Goal: Task Accomplishment & Management: Use online tool/utility

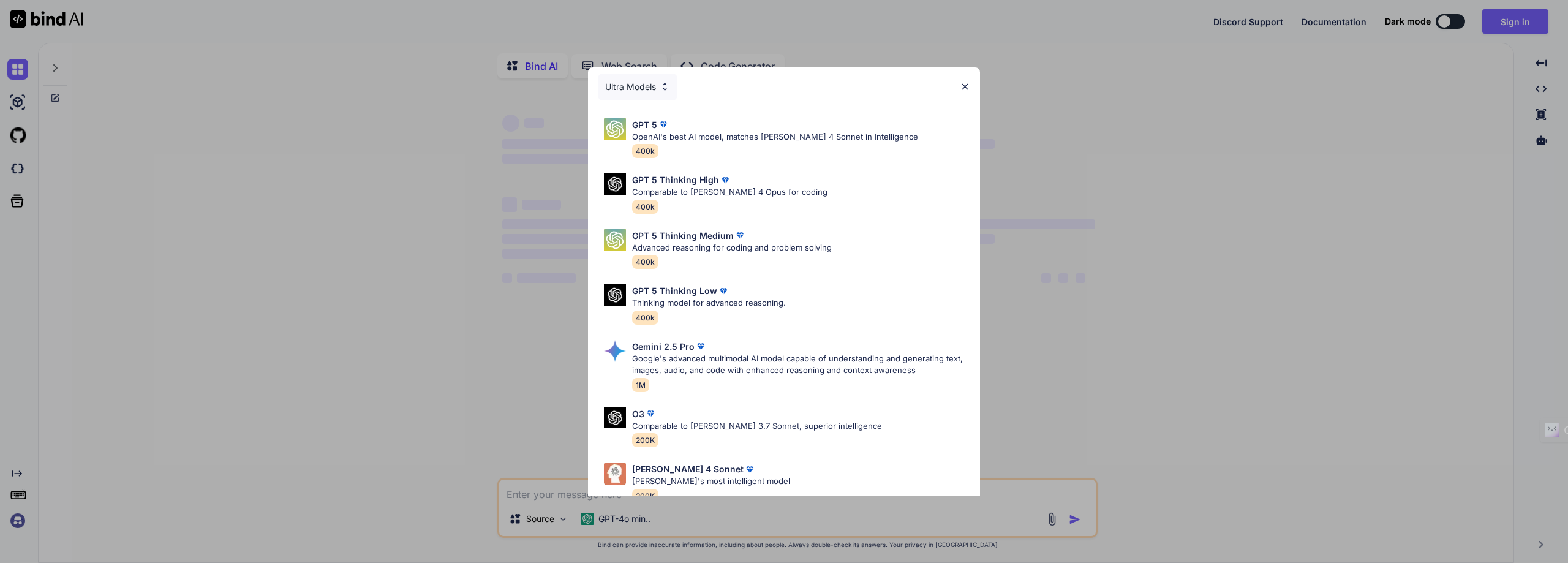
type textarea "x"
click at [1504, 23] on div "Ultra Models GPT 5 OpenAI's best AI model, matches [PERSON_NAME] 4 Sonnet in In…" at bounding box center [784, 281] width 1568 height 563
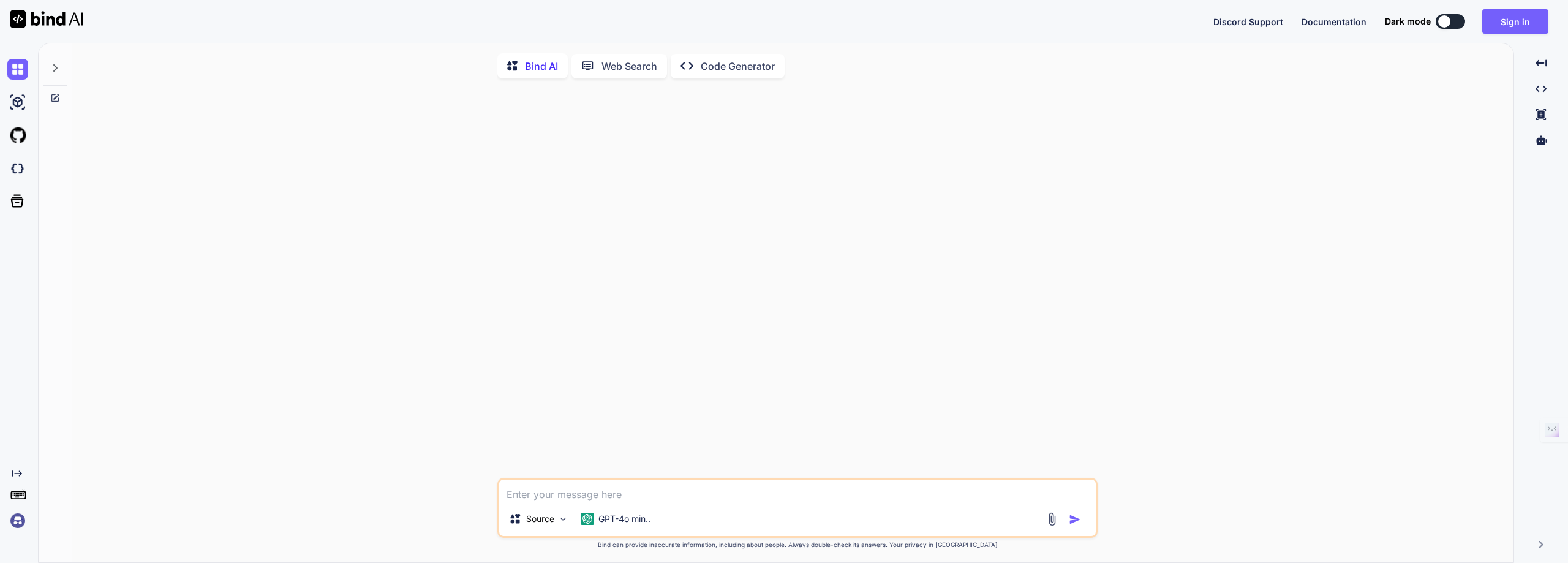
click at [1504, 23] on button "Sign in" at bounding box center [1515, 21] width 66 height 24
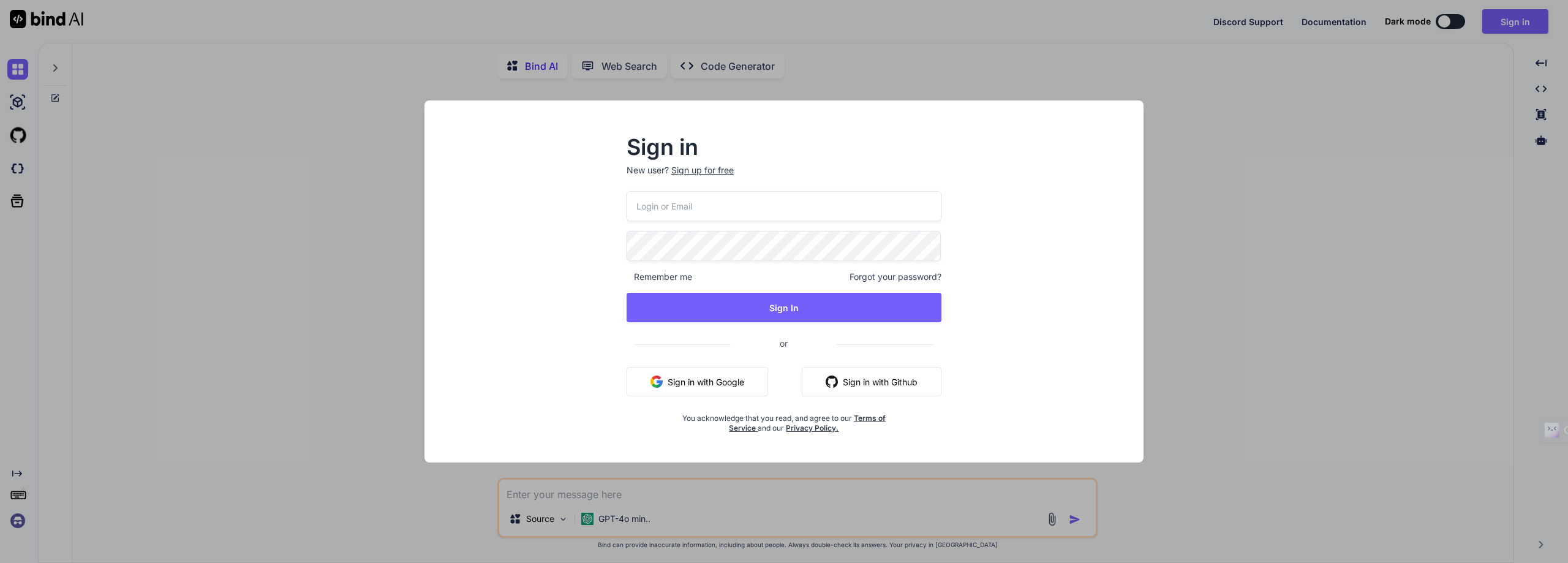
click at [712, 378] on button "Sign in with Google" at bounding box center [697, 381] width 141 height 29
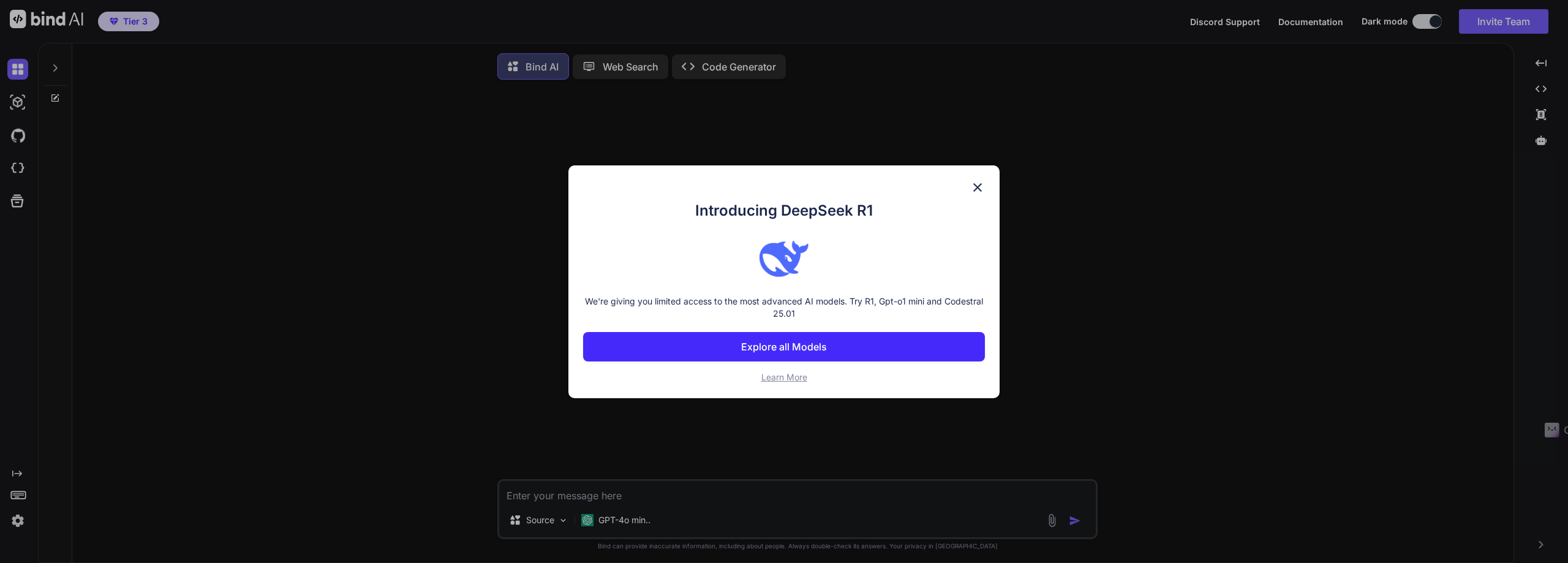
click at [971, 193] on img at bounding box center [977, 187] width 15 height 15
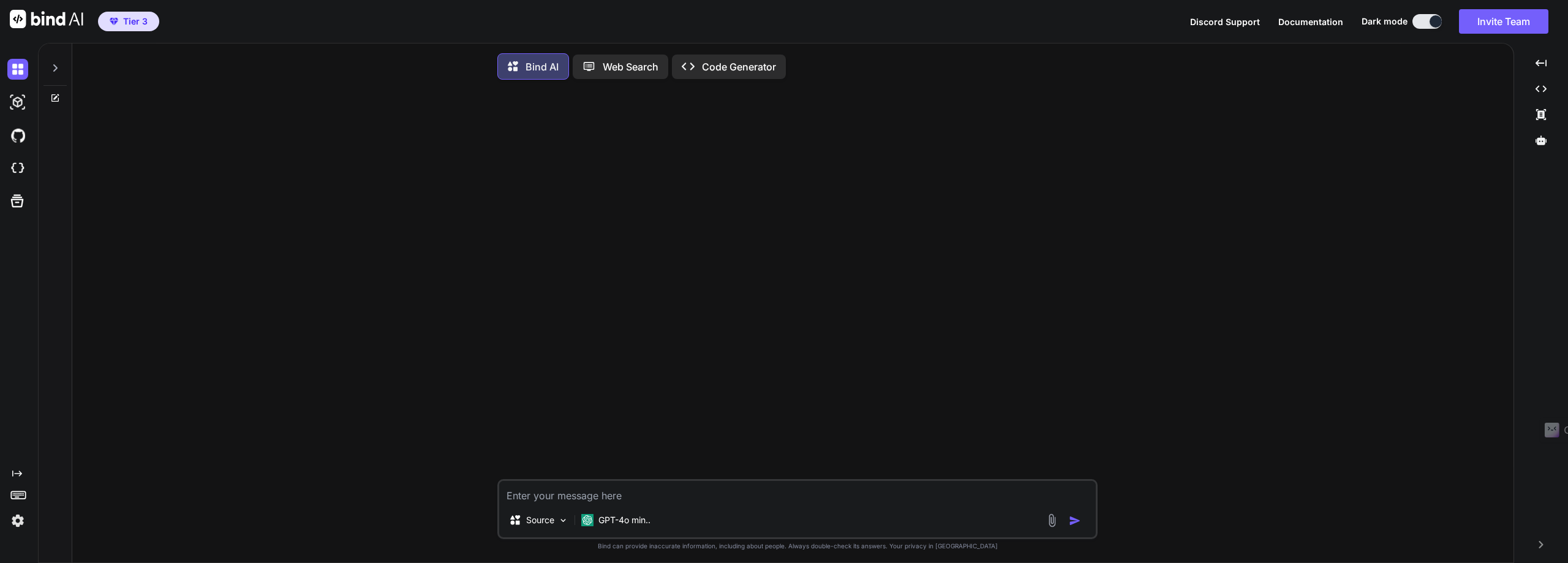
click at [517, 499] on textarea at bounding box center [797, 491] width 597 height 22
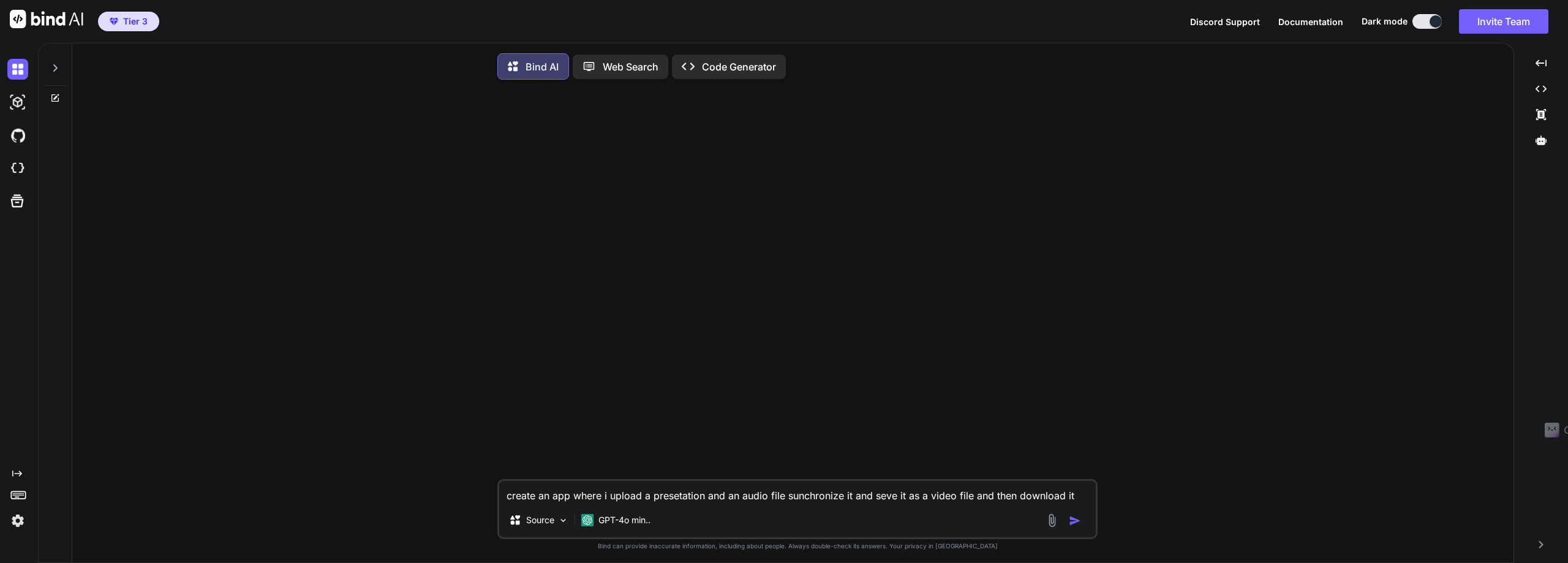
type textarea "create an app where i upload a presetation and an audio file sunchronize it and…"
click at [1071, 523] on img "button" at bounding box center [1075, 520] width 12 height 12
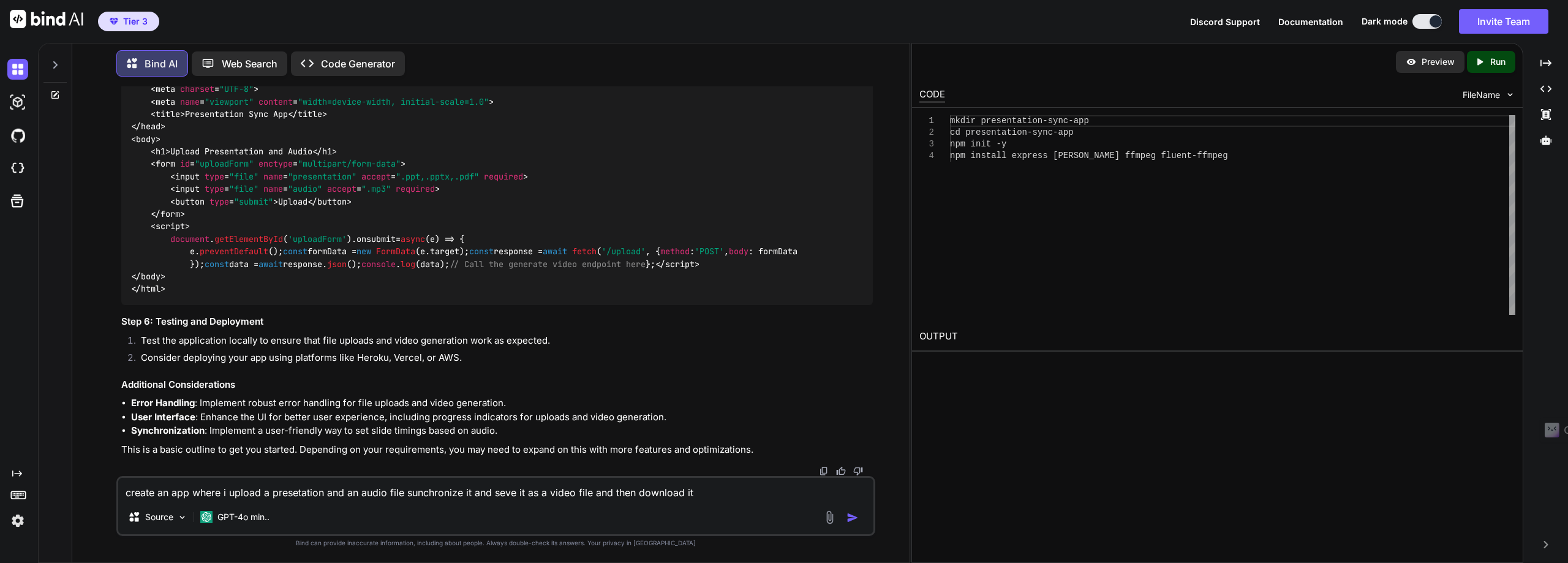
scroll to position [1487, 0]
click at [1502, 60] on p "Run" at bounding box center [1498, 62] width 15 height 12
click at [1424, 65] on p "Preview" at bounding box center [1437, 62] width 33 height 12
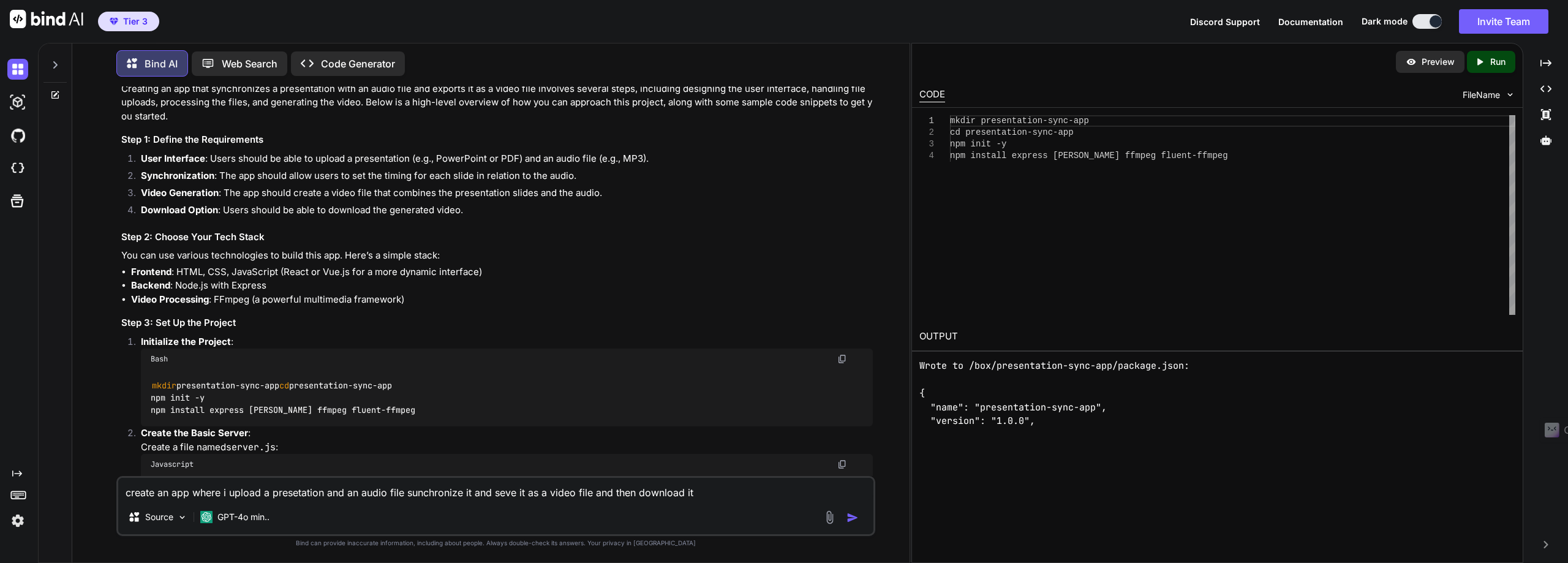
scroll to position [0, 0]
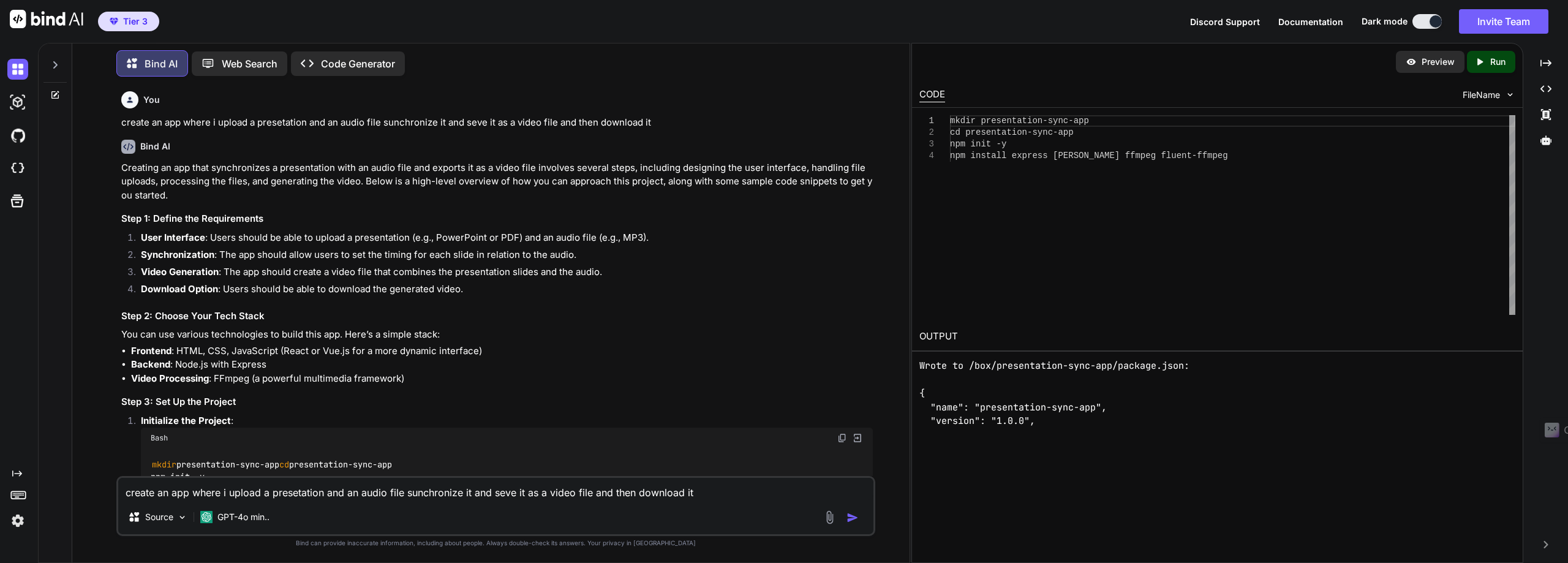
click at [366, 57] on p "Code Generator" at bounding box center [358, 63] width 74 height 15
click at [365, 63] on p "Code Generator" at bounding box center [358, 63] width 74 height 15
click at [319, 63] on icon "Created with Pixso." at bounding box center [311, 63] width 20 height 13
click at [316, 61] on icon "Created with Pixso." at bounding box center [311, 63] width 20 height 13
click at [1508, 64] on div "Created with Pixso. Run" at bounding box center [1491, 62] width 48 height 22
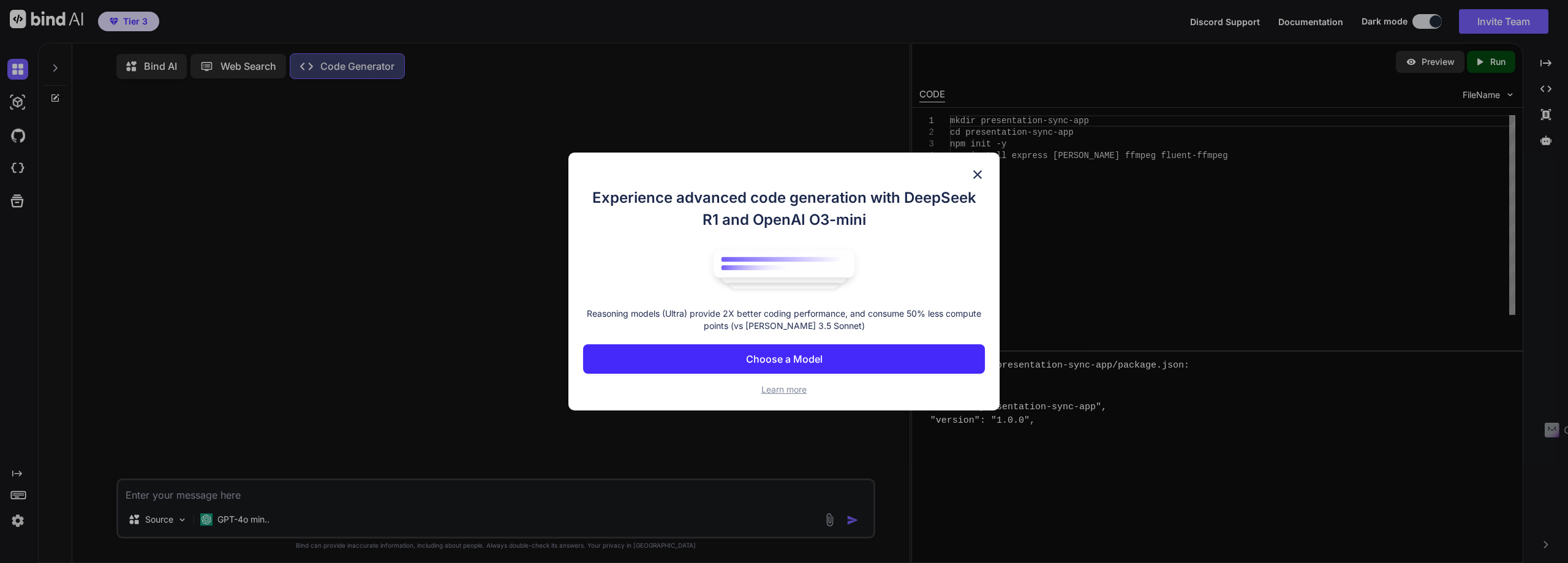
click at [980, 172] on img at bounding box center [977, 174] width 15 height 15
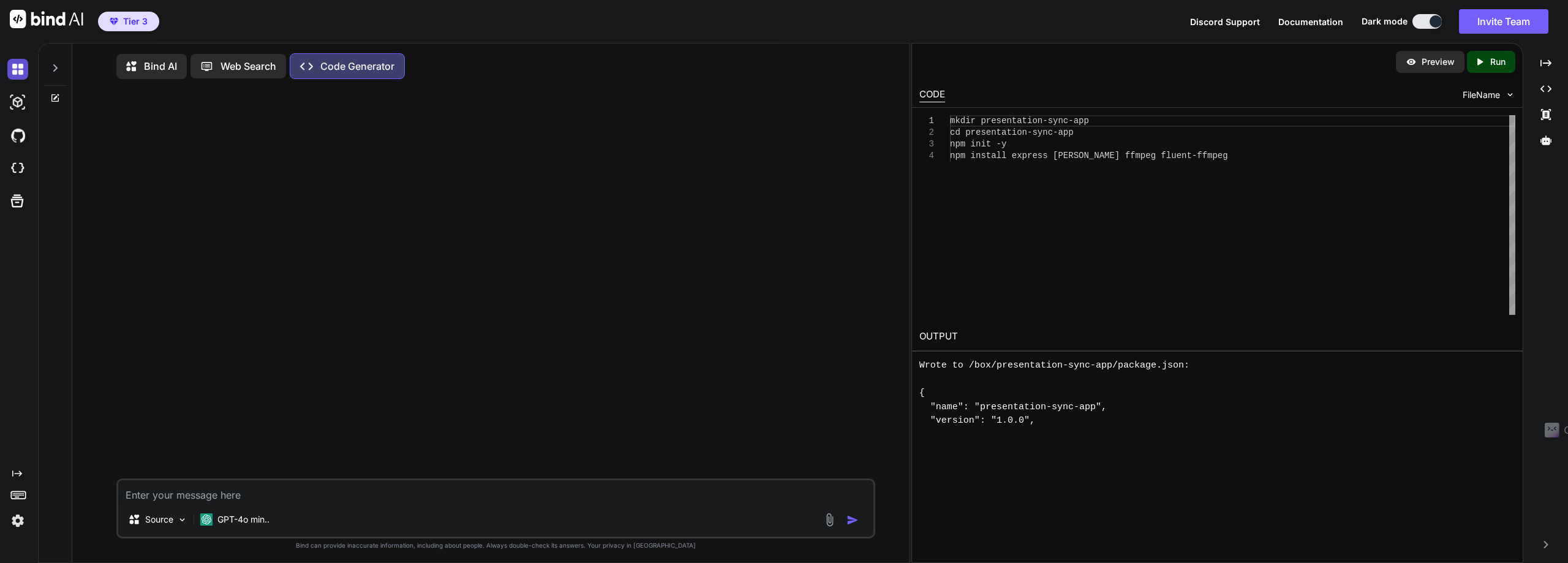
click at [18, 68] on img at bounding box center [18, 69] width 21 height 21
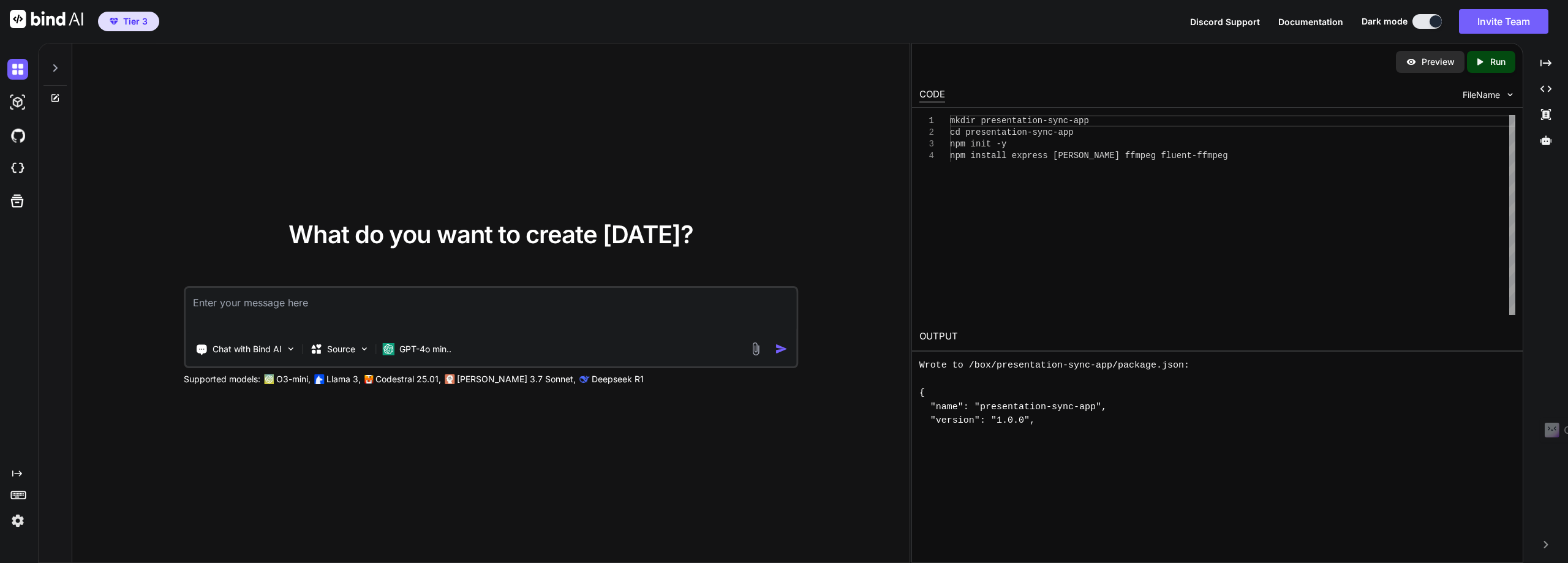
click at [147, 21] on span "Tier 3" at bounding box center [128, 21] width 48 height 12
click at [473, 379] on p "[PERSON_NAME] 3.7 Sonnet," at bounding box center [517, 379] width 119 height 12
click at [475, 383] on p "[PERSON_NAME] 3.7 Sonnet," at bounding box center [517, 379] width 119 height 12
click at [211, 303] on textarea at bounding box center [491, 310] width 611 height 45
type textarea "i want to cerate an app the i upload an audio file and a presentation and the a…"
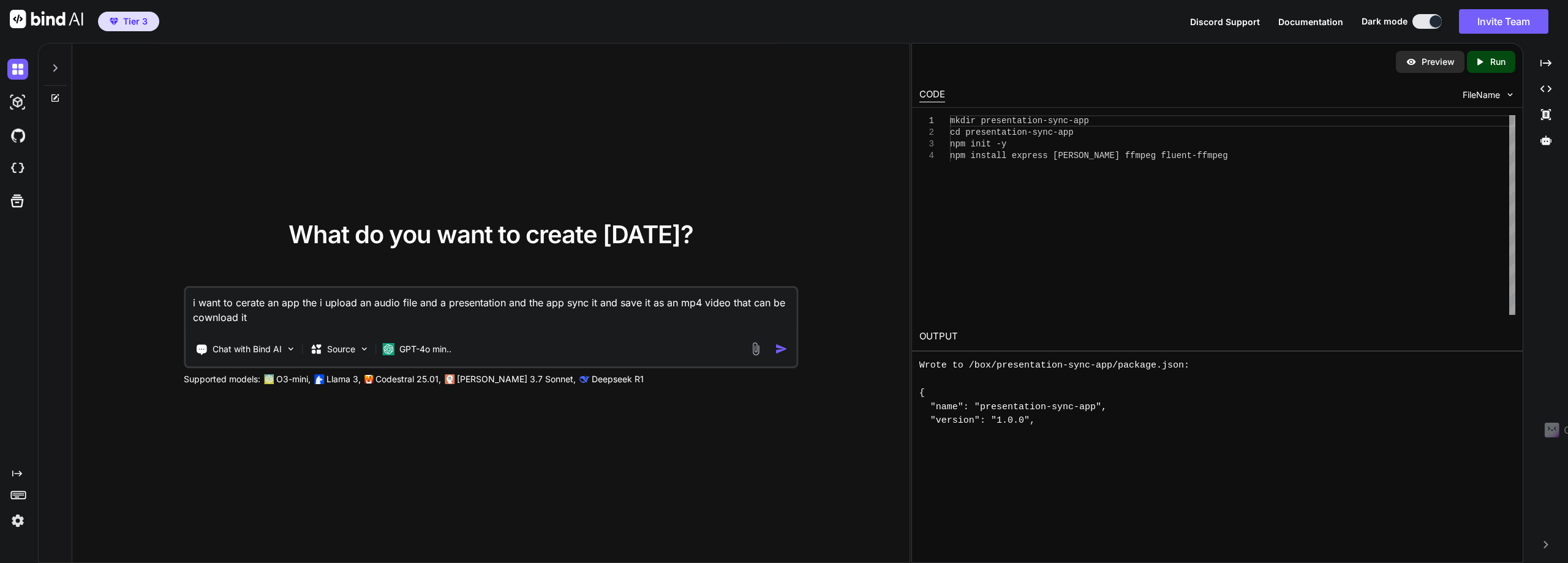
click at [783, 351] on img "button" at bounding box center [781, 348] width 13 height 13
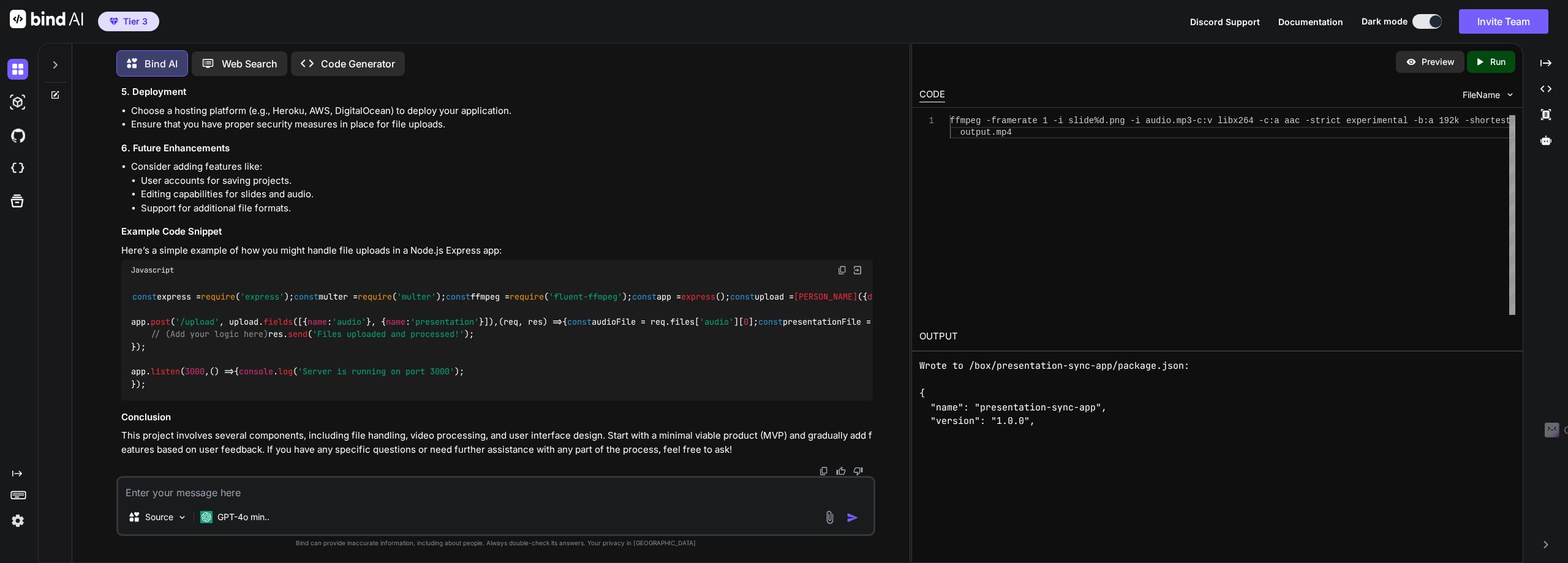
scroll to position [623, 0]
click at [1501, 60] on p "Run" at bounding box center [1498, 62] width 15 height 12
click at [950, 162] on div "ffmpeg -framerate 1 -i slide%d.png -i audio.mp3 -c:v libx264 -c:a aac -strict e…" at bounding box center [1233, 215] width 565 height 199
click at [1423, 57] on p "Preview" at bounding box center [1437, 62] width 33 height 12
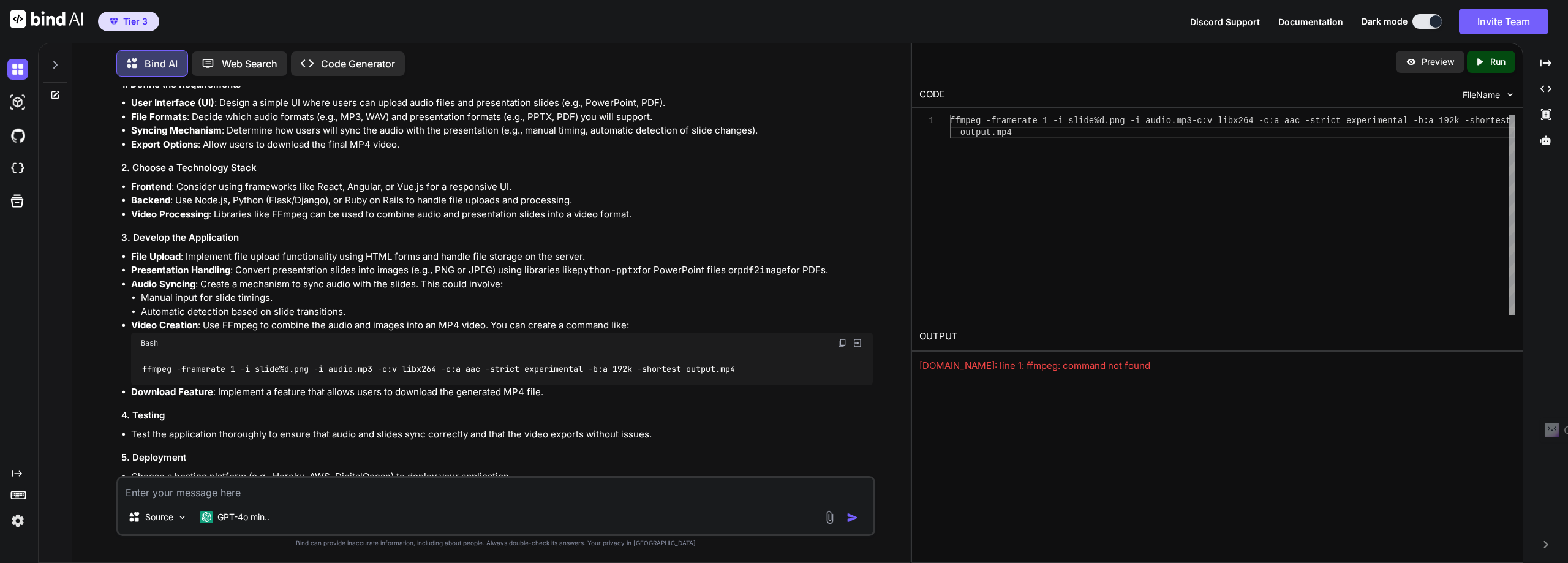
scroll to position [0, 0]
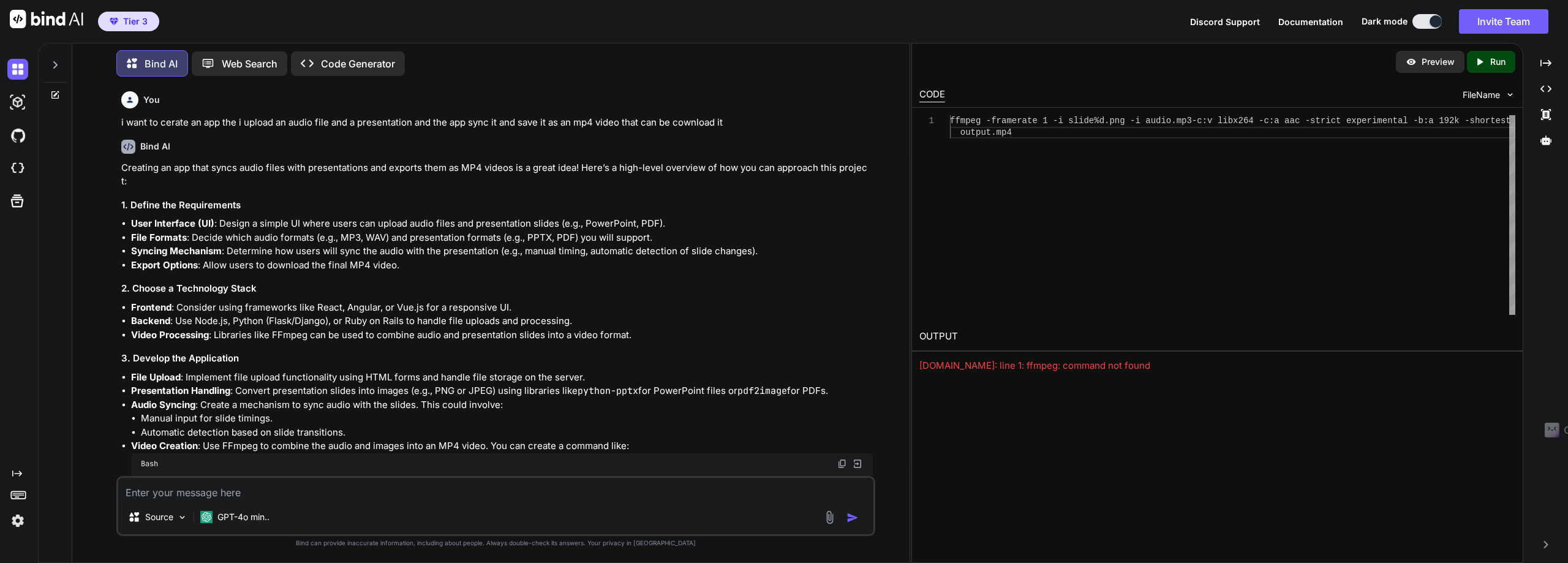
click at [354, 57] on p "Code Generator" at bounding box center [358, 63] width 74 height 15
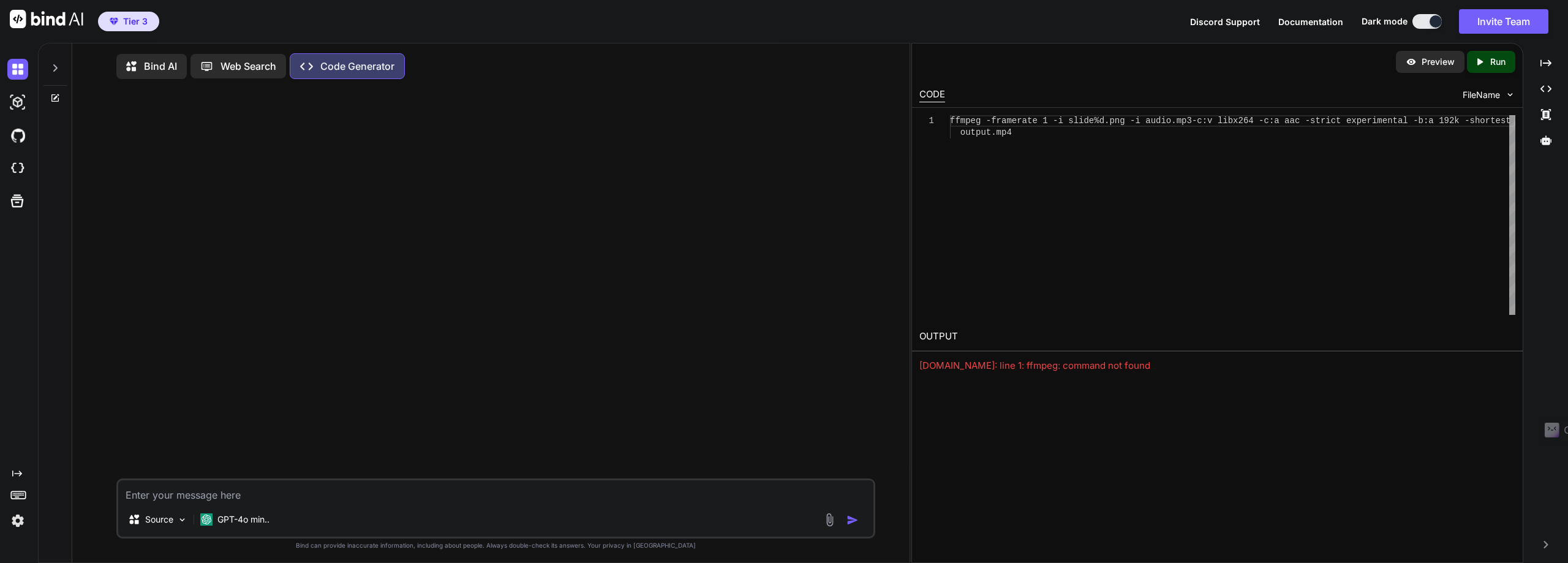
click at [129, 497] on textarea at bounding box center [496, 490] width 755 height 22
type textarea "i want to creat an app the i uplod an audio file and a presentation and the app…"
click at [854, 524] on img "button" at bounding box center [853, 520] width 12 height 12
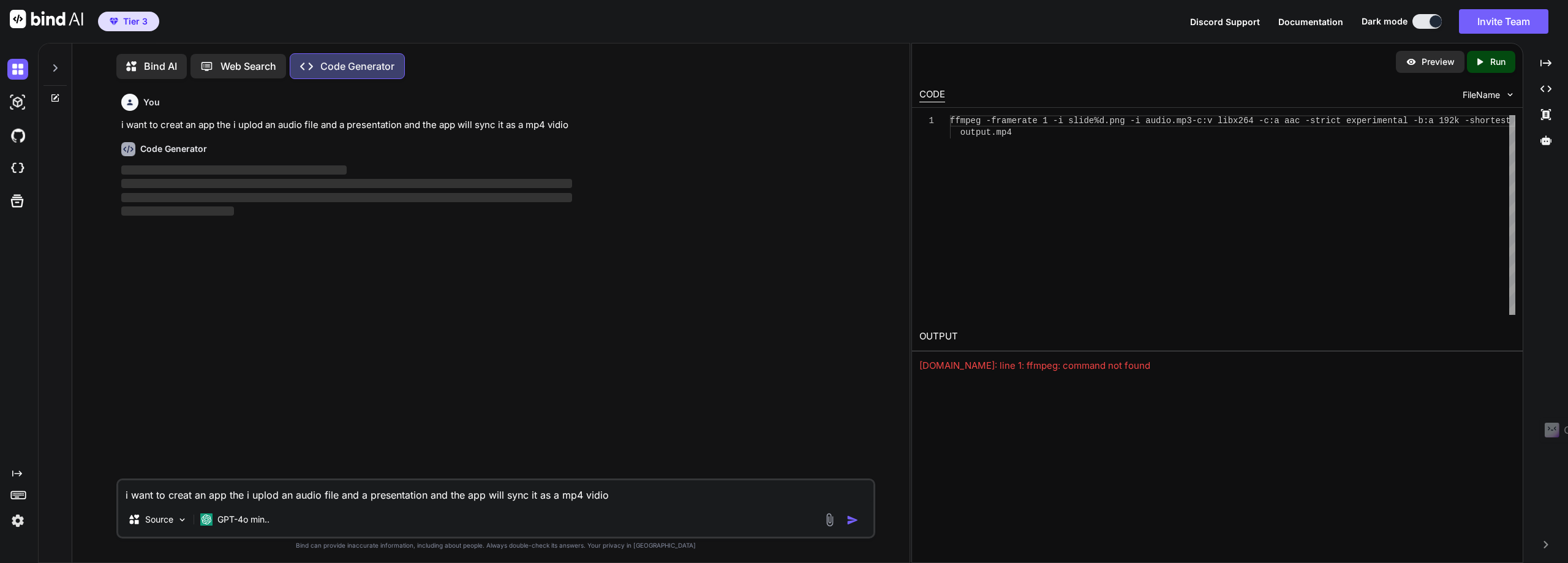
scroll to position [5, 0]
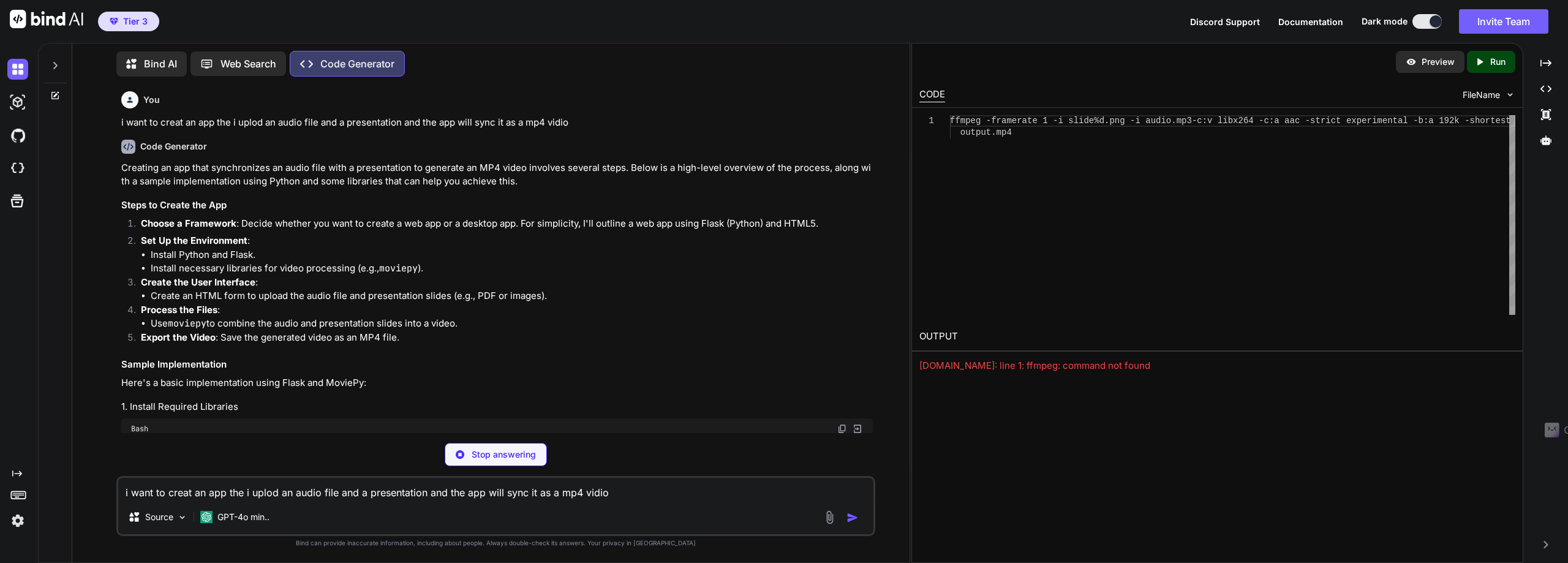
click at [1480, 63] on icon at bounding box center [1479, 61] width 5 height 7
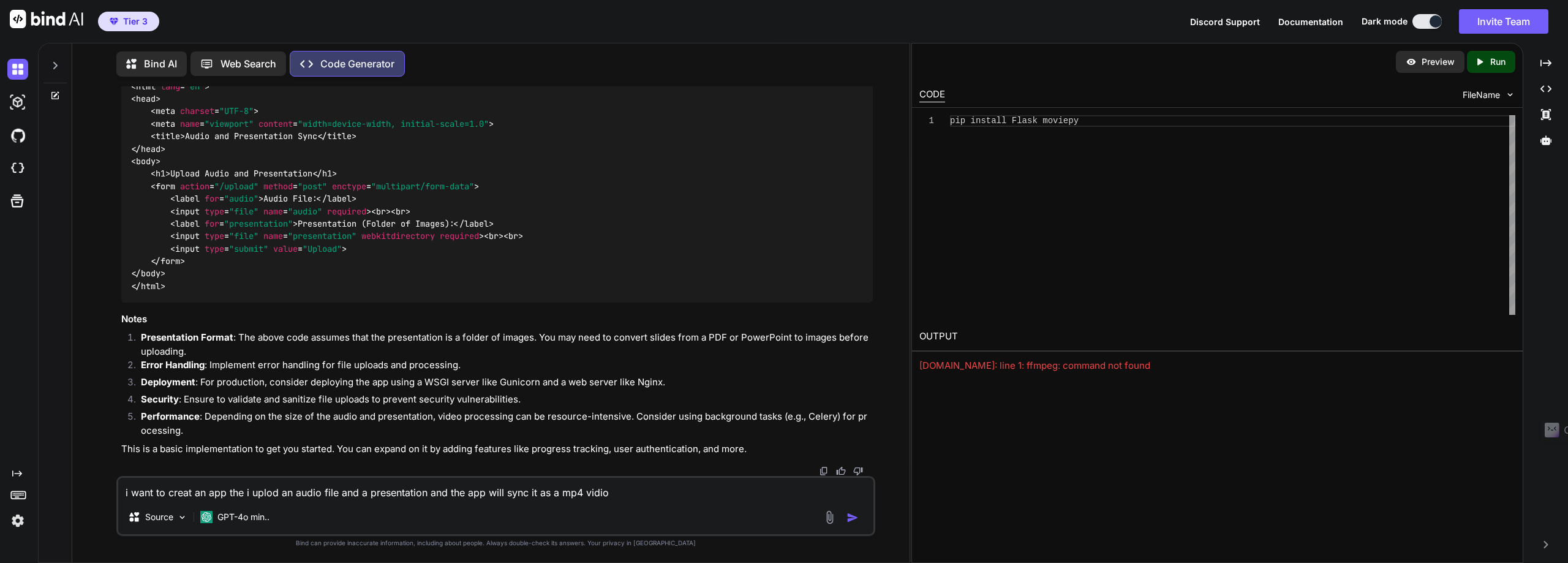
scroll to position [885, 0]
click at [245, 57] on p "Web Search" at bounding box center [248, 63] width 56 height 15
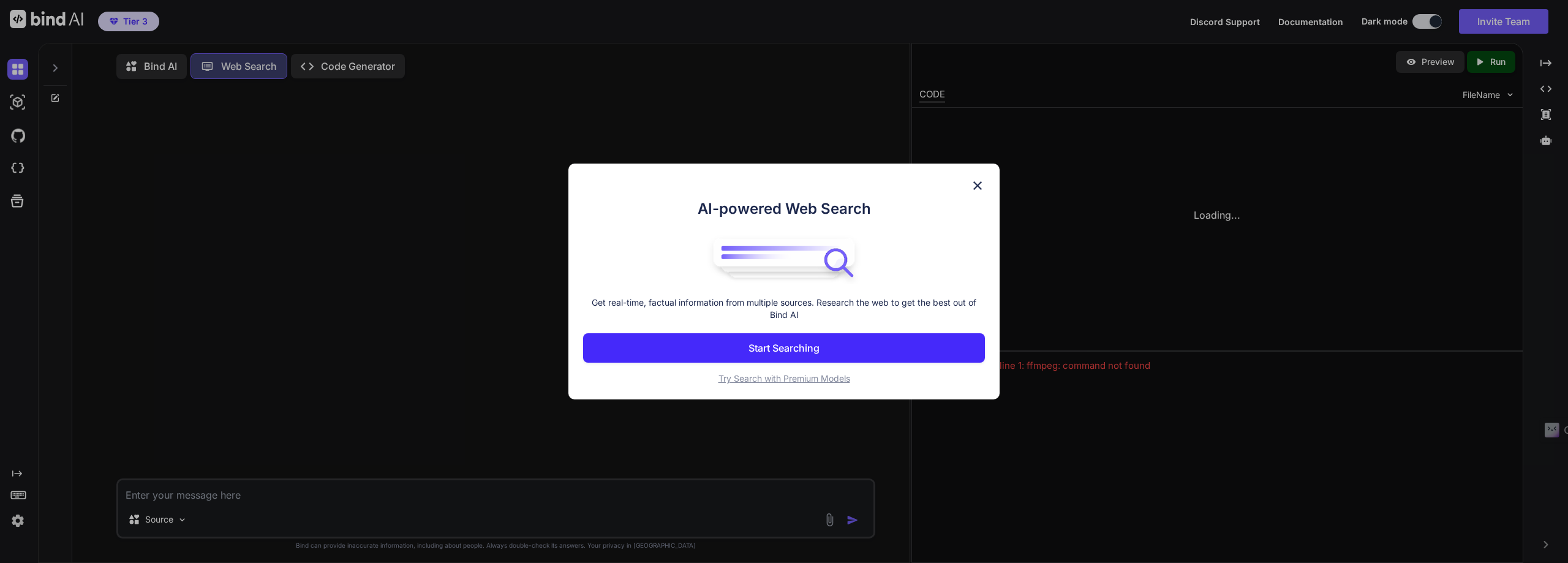
scroll to position [5, 0]
click at [780, 350] on p "Start Searching" at bounding box center [784, 348] width 71 height 15
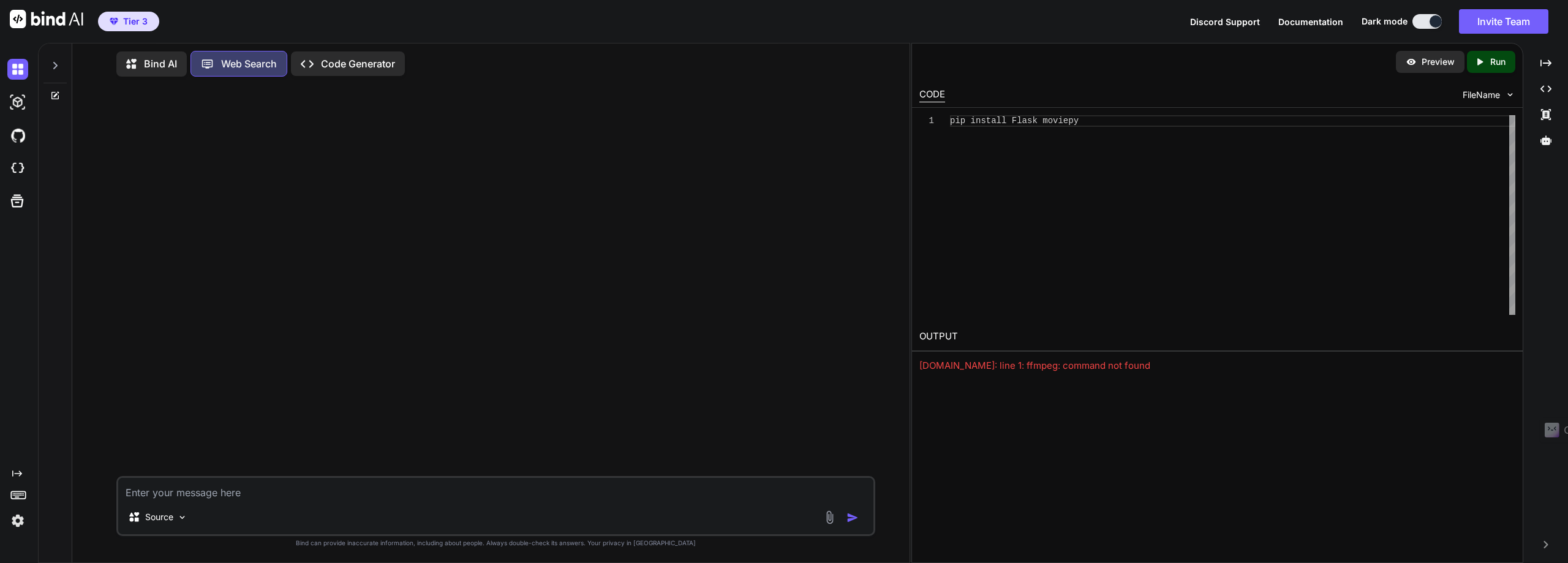
click at [130, 487] on textarea at bounding box center [496, 488] width 755 height 22
type textarea "i want to create an web app that i upload an audio file and a presentation to c…"
click at [850, 516] on img "button" at bounding box center [853, 517] width 12 height 12
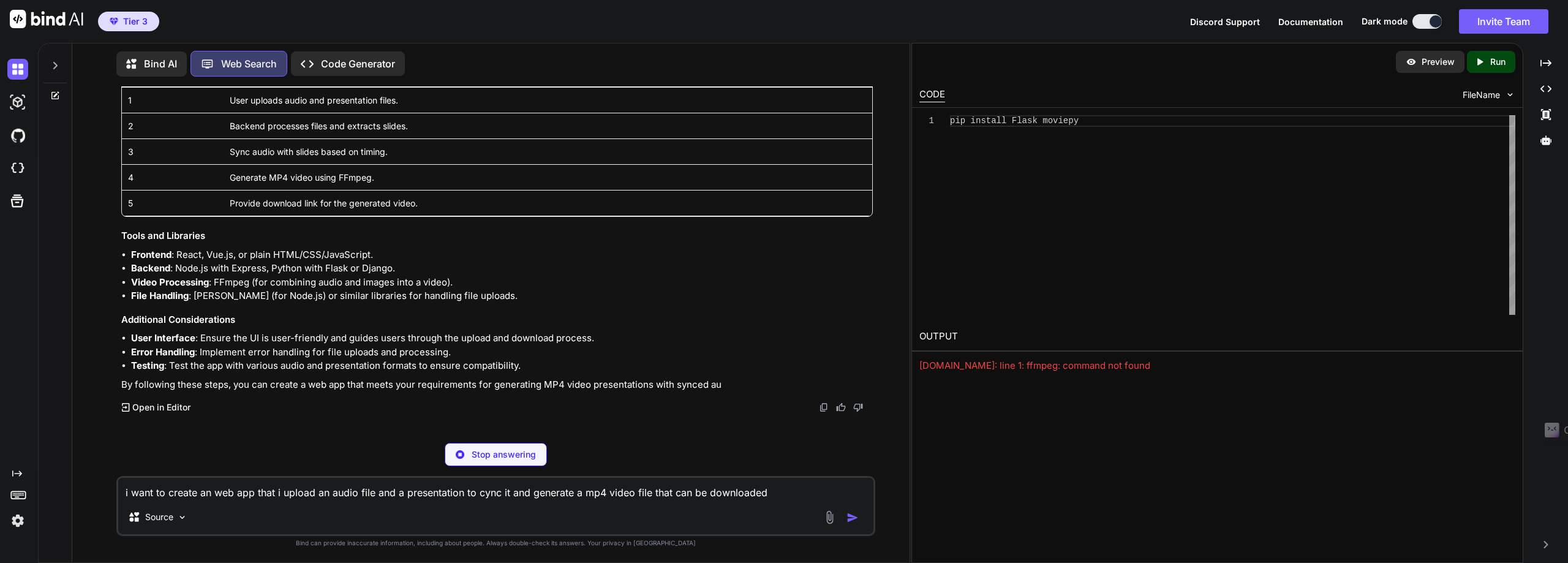
scroll to position [355, 0]
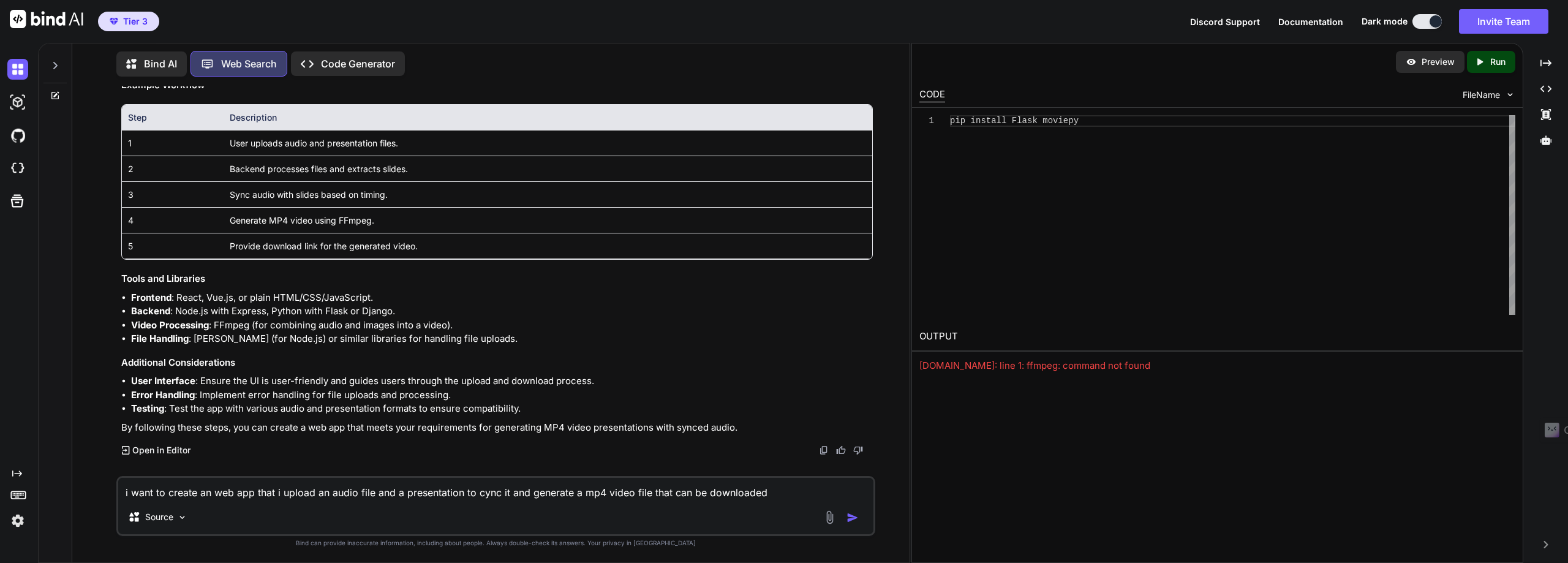
click at [1505, 62] on p "Run" at bounding box center [1498, 62] width 15 height 12
click at [931, 96] on div "CODE" at bounding box center [932, 95] width 26 height 15
click at [1432, 61] on p "Preview" at bounding box center [1437, 62] width 33 height 12
click at [151, 499] on textarea "i want to create an web app that i upload an audio file and a presentation to c…" at bounding box center [496, 488] width 755 height 22
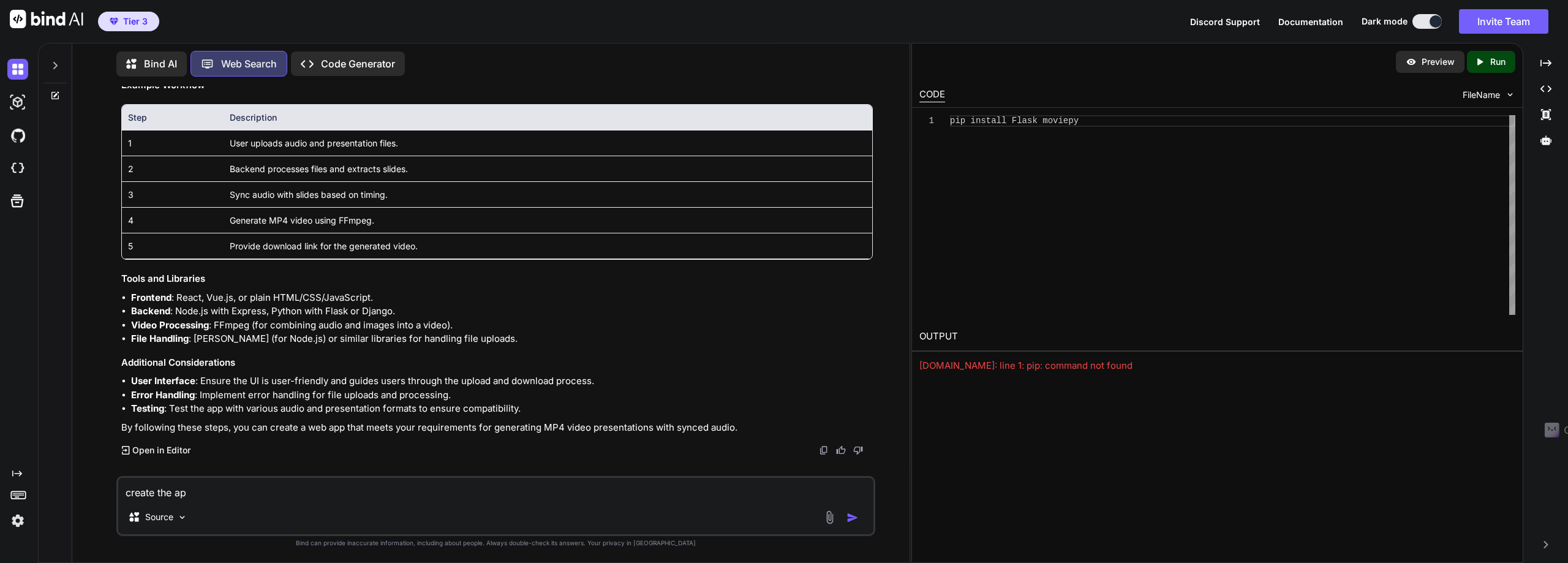
type textarea "create the app"
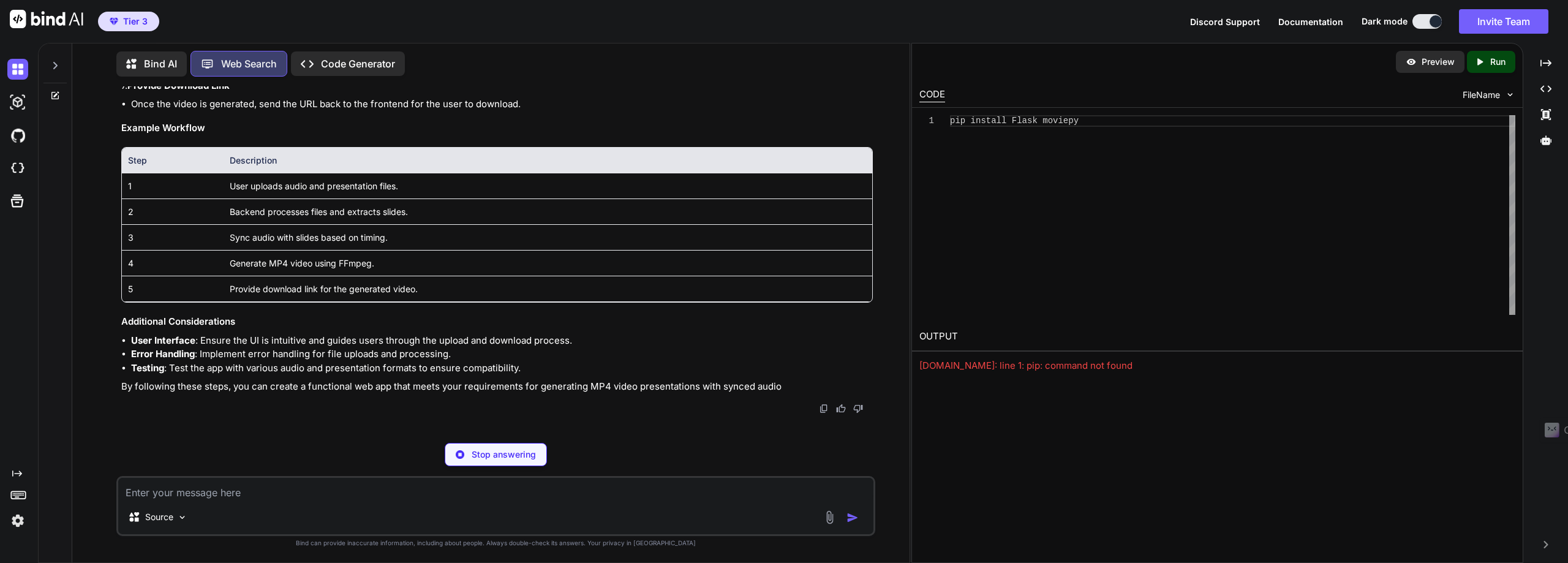
scroll to position [1917, 0]
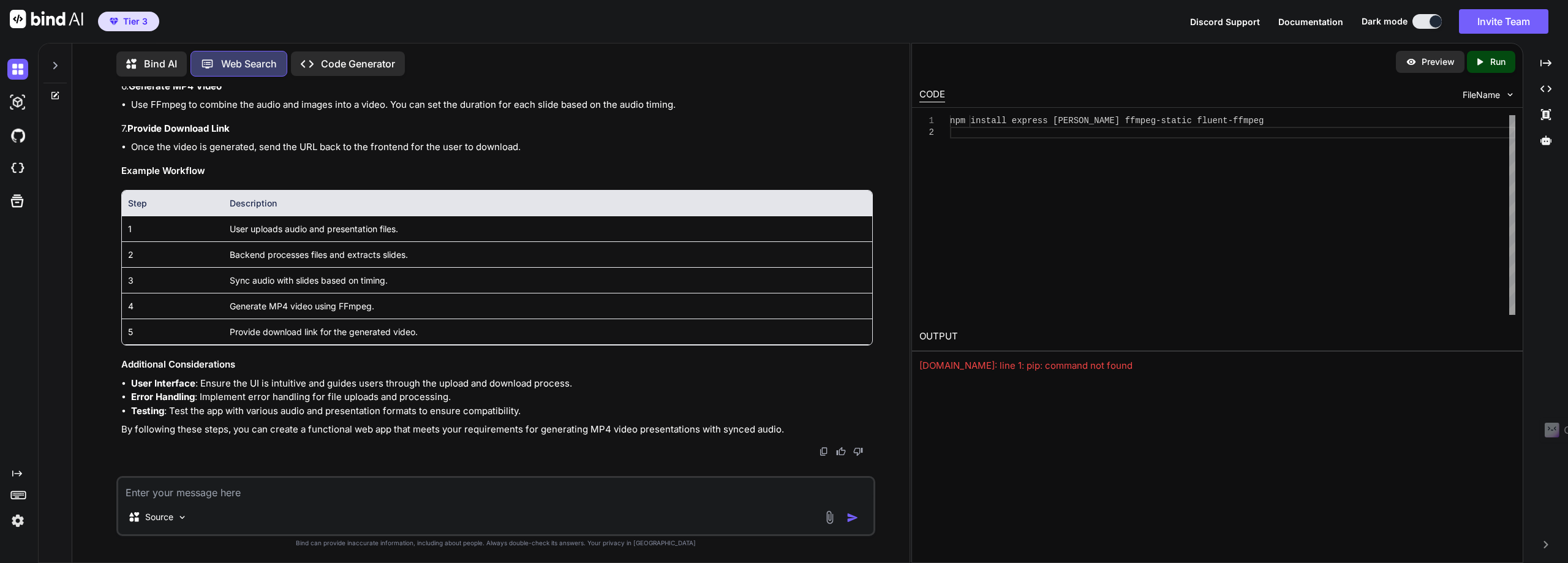
click at [1489, 60] on icon "Created with Pixso." at bounding box center [1482, 62] width 16 height 11
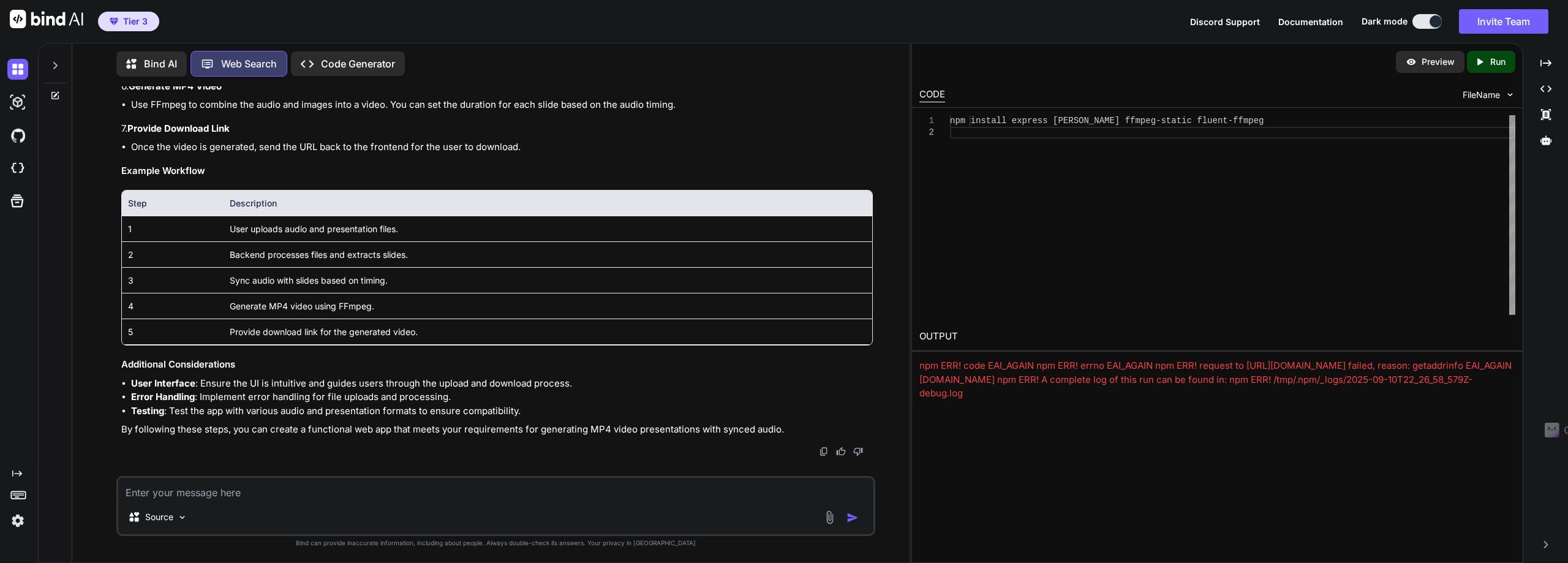
click at [147, 494] on textarea at bounding box center [496, 488] width 755 height 22
type textarea "how do i upload the audio file and the presentation"
click at [851, 517] on img "button" at bounding box center [853, 517] width 12 height 12
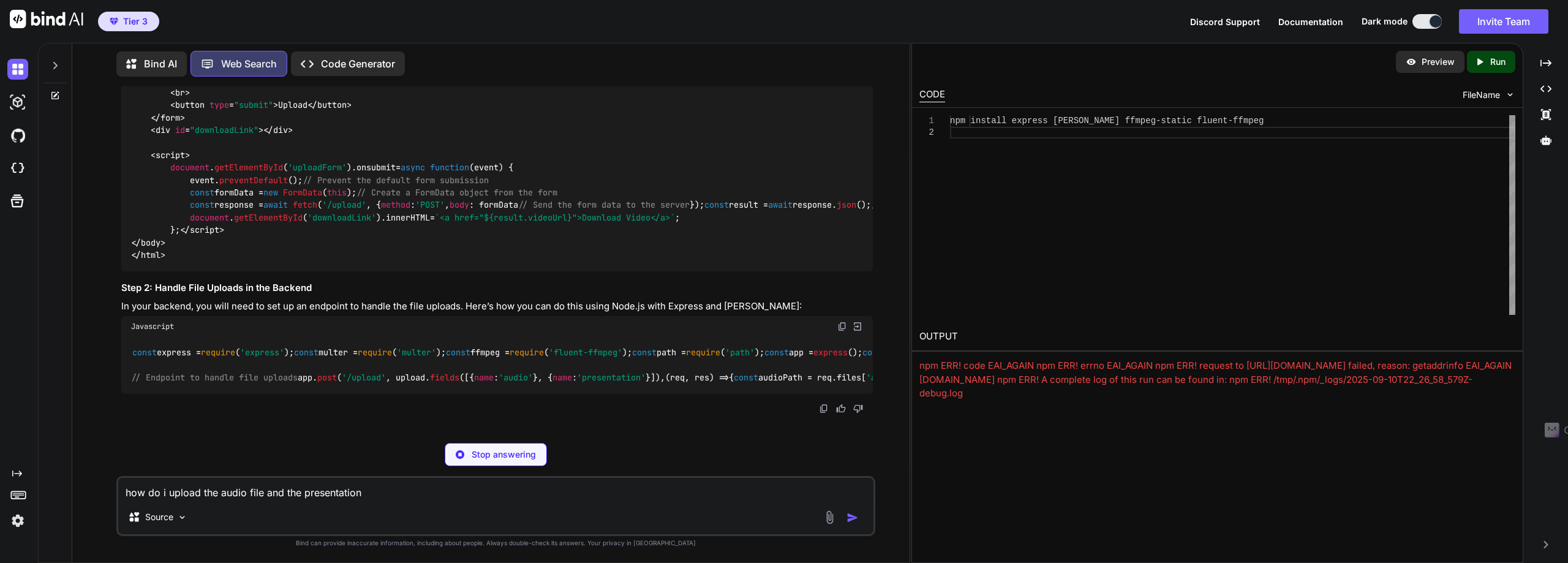
scroll to position [2833, 0]
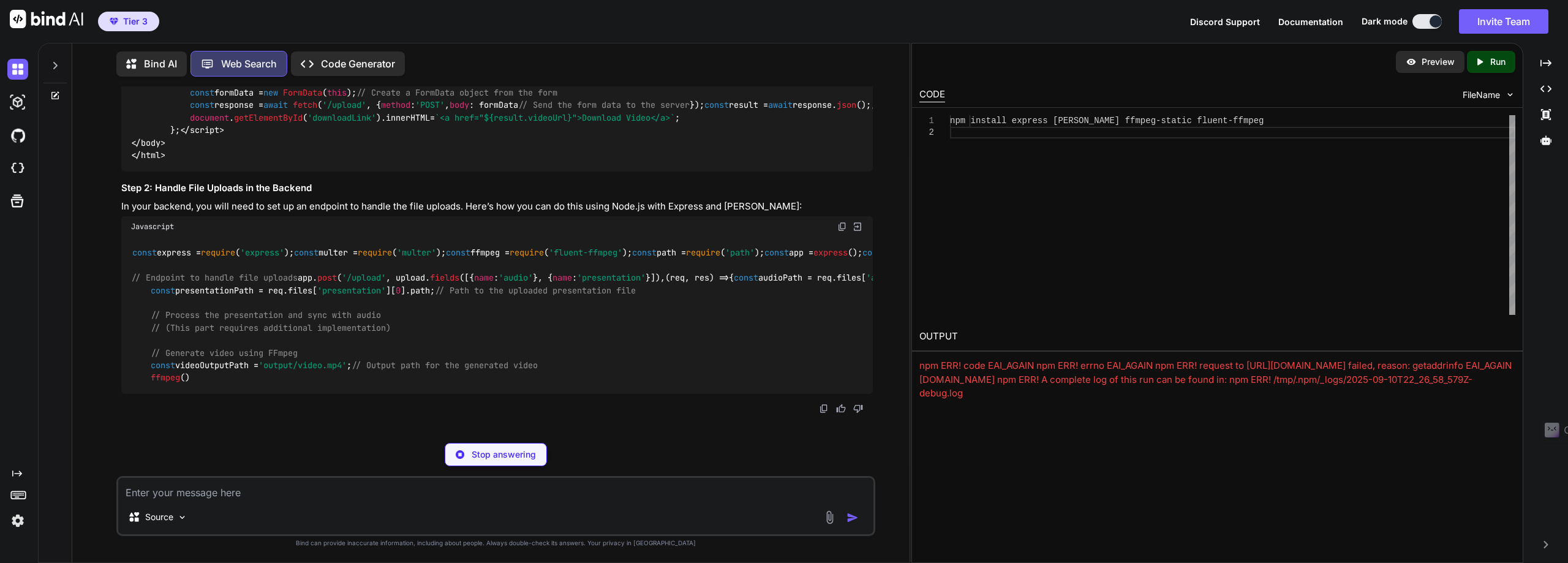
scroll to position [2933, 0]
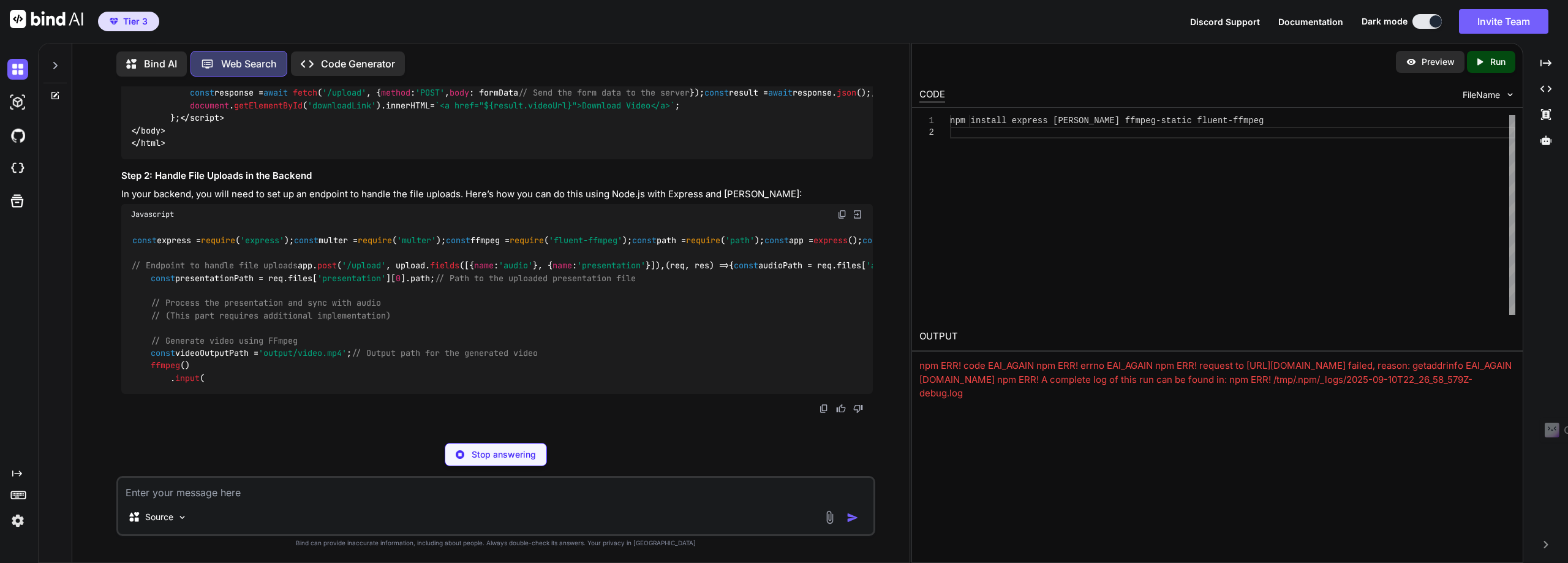
click at [352, 66] on p "Code Generator" at bounding box center [358, 63] width 74 height 15
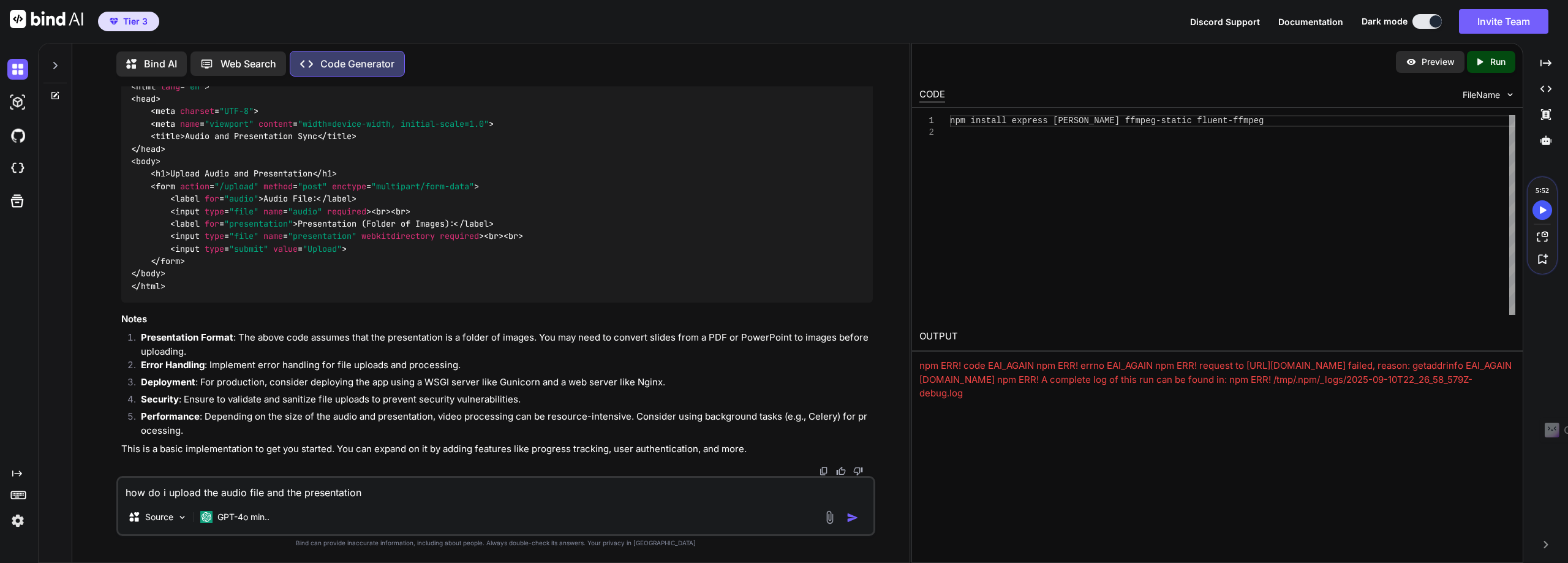
scroll to position [1131, 0]
click at [854, 519] on img "button" at bounding box center [853, 517] width 12 height 12
type textarea "x"
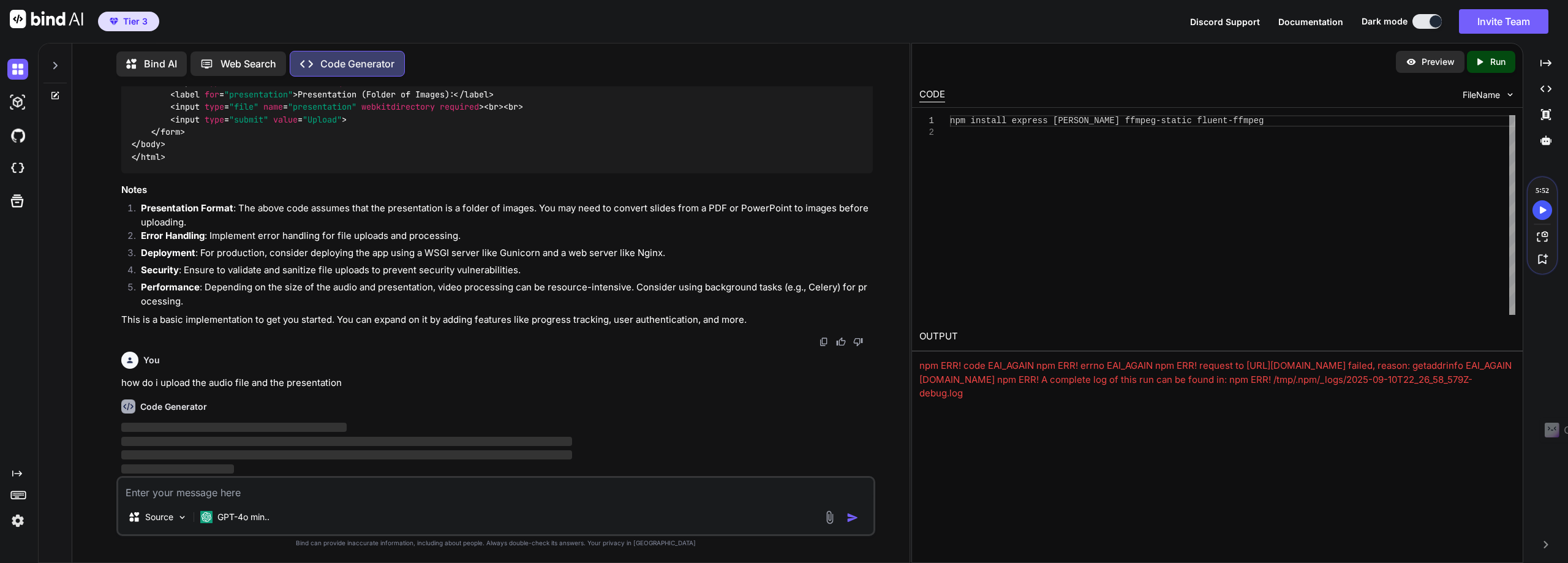
scroll to position [1260, 0]
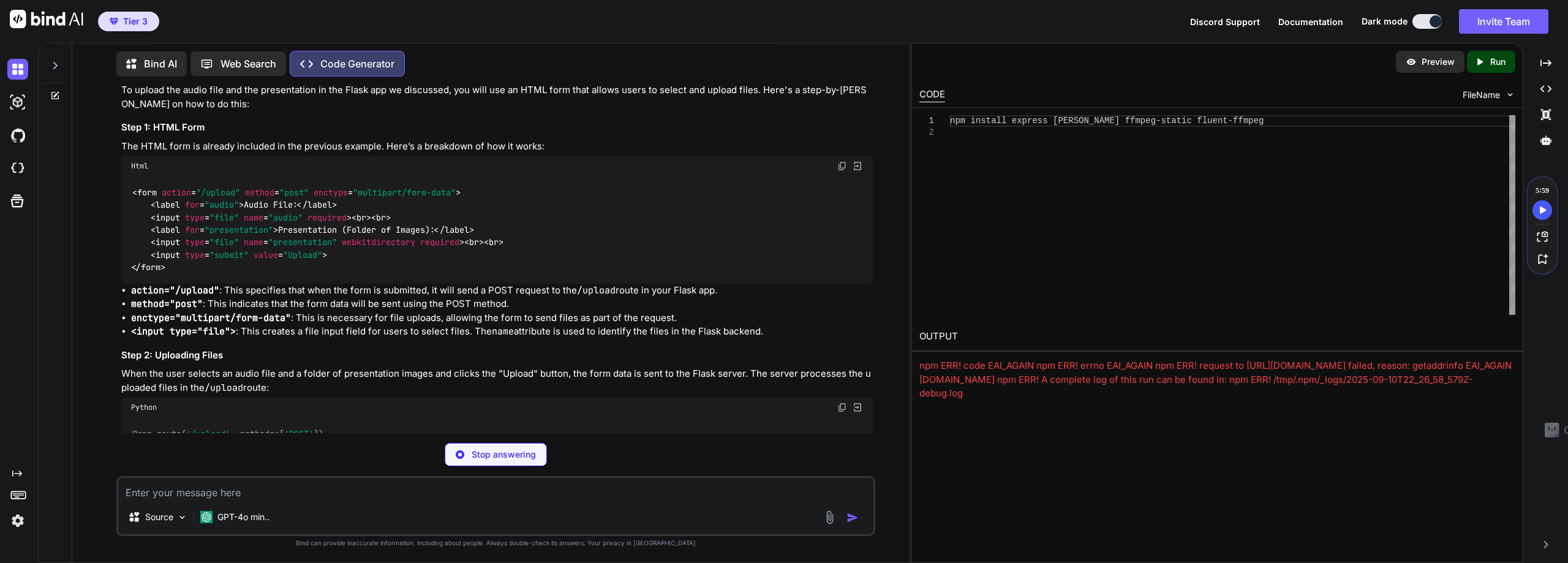
type textarea "x"
type textarea "<form action="/upload" method="post" enctype="multipart/form-data"> <label for=…"
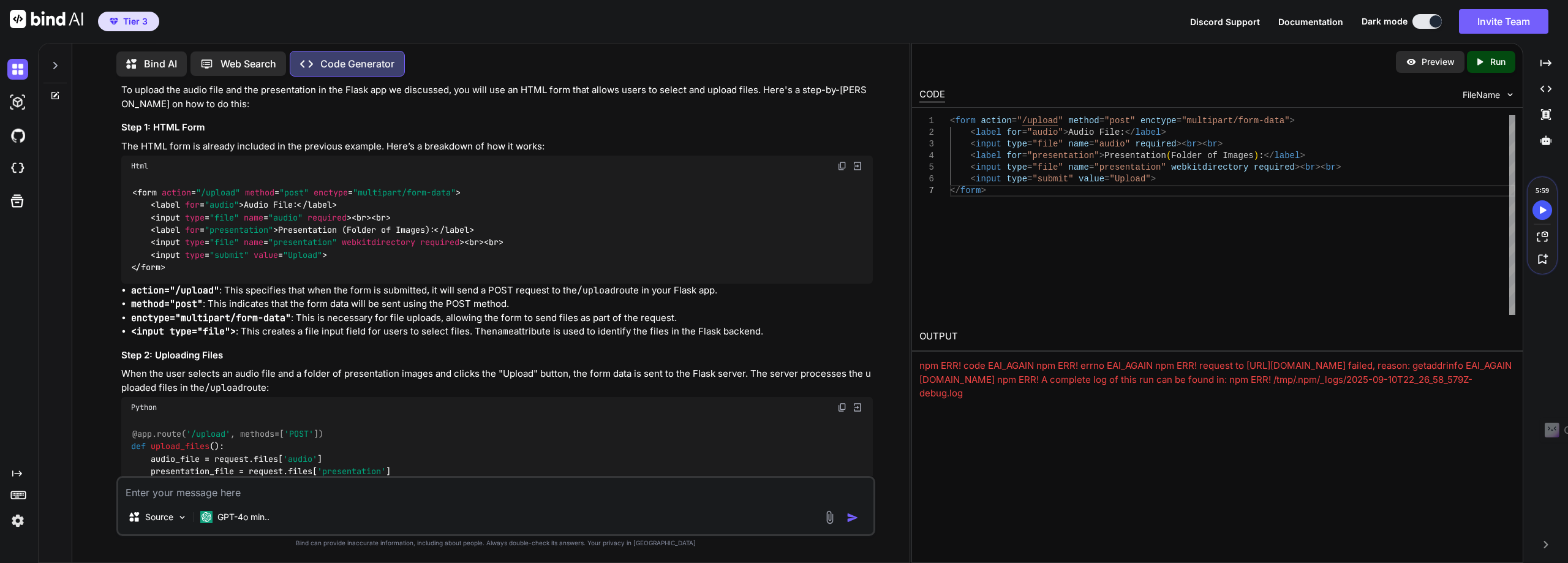
type textarea "x"
click at [1492, 63] on p "Run" at bounding box center [1498, 62] width 15 height 12
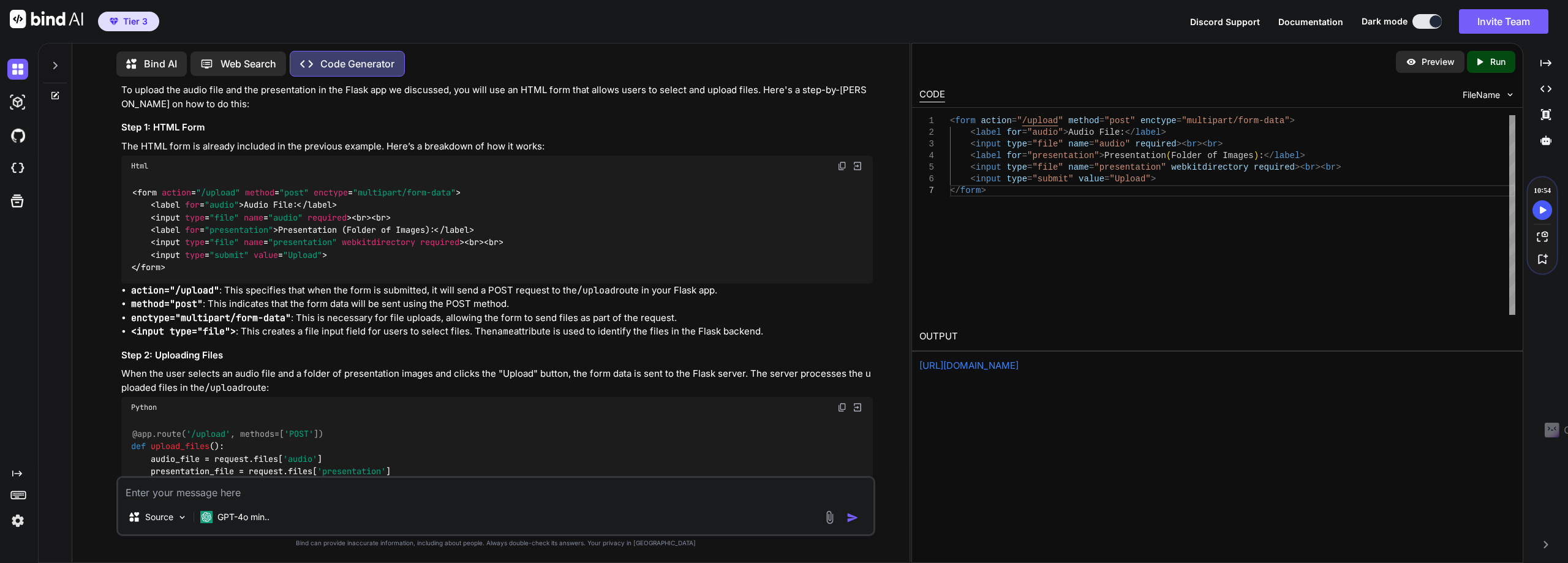
click at [1019, 365] on link "https://app.onecompiler.com/43wb73u4f_43wbzv7xy" at bounding box center [969, 365] width 99 height 11
